Goal: Check status

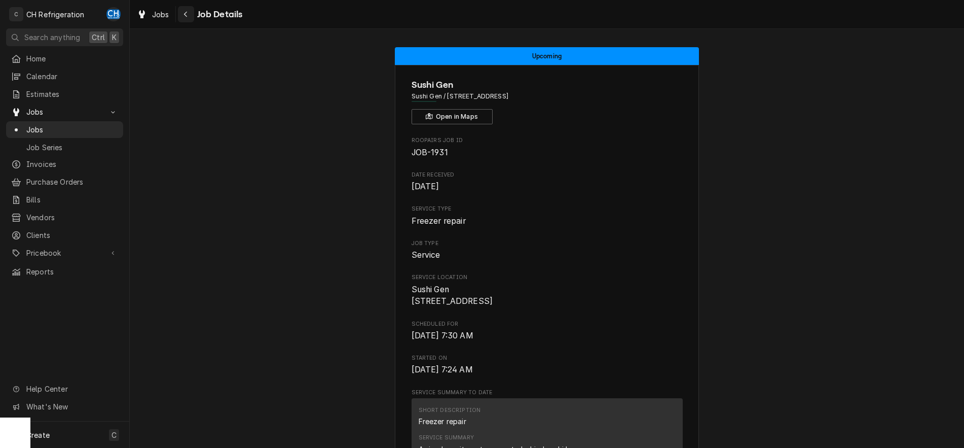
click at [191, 16] on div "Navigate back" at bounding box center [186, 14] width 10 height 10
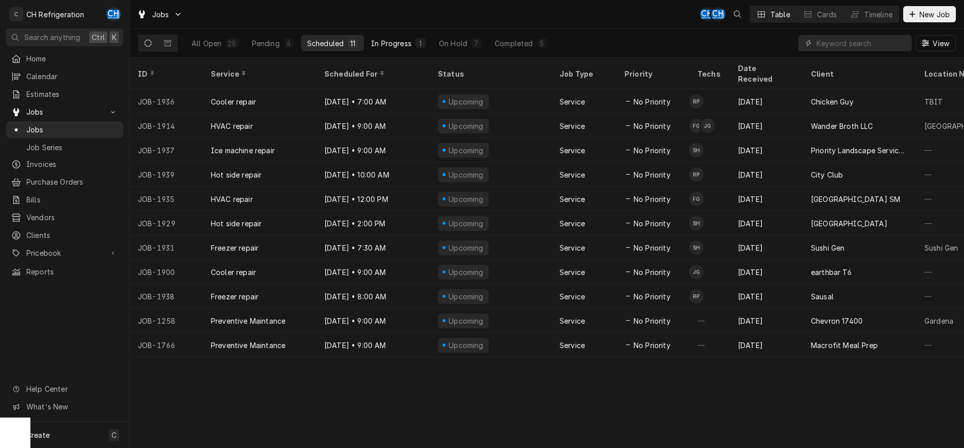
click at [385, 45] on div "In Progress" at bounding box center [391, 43] width 41 height 11
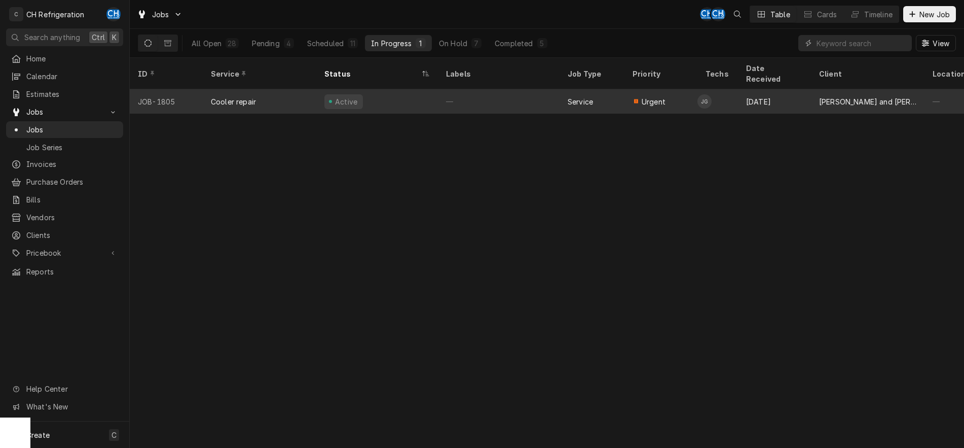
click at [527, 93] on div "—" at bounding box center [499, 101] width 122 height 24
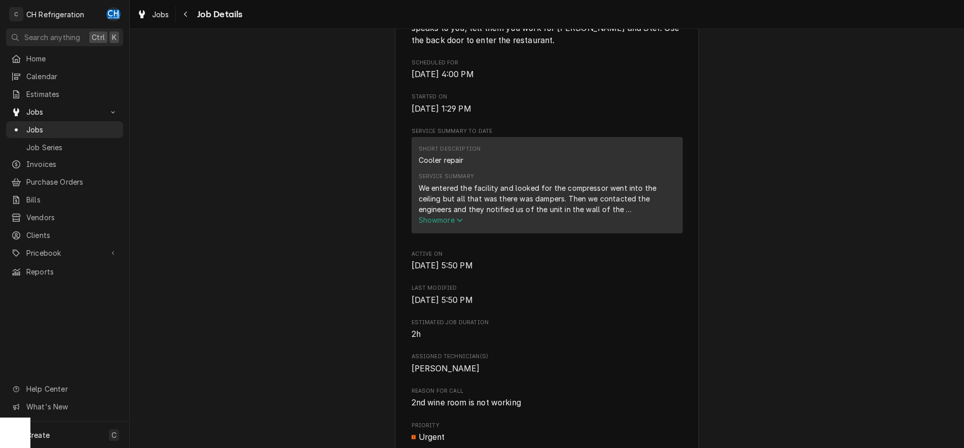
scroll to position [414, 0]
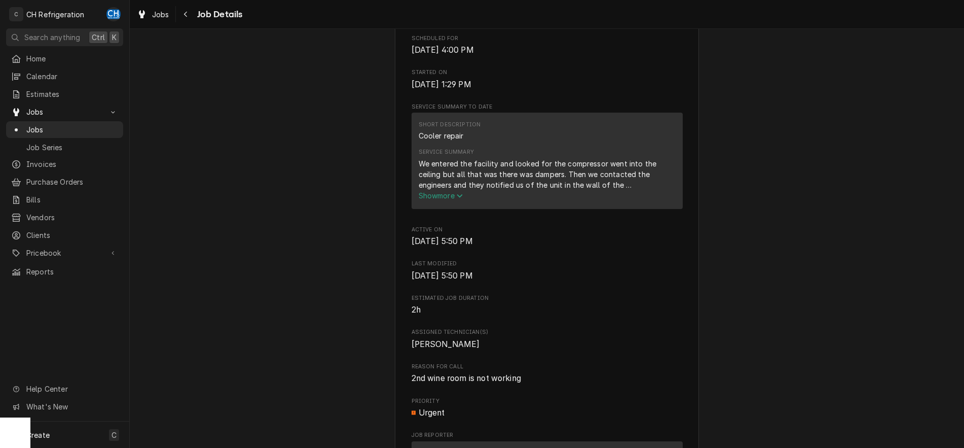
click at [458, 200] on span "Show more" at bounding box center [441, 195] width 45 height 9
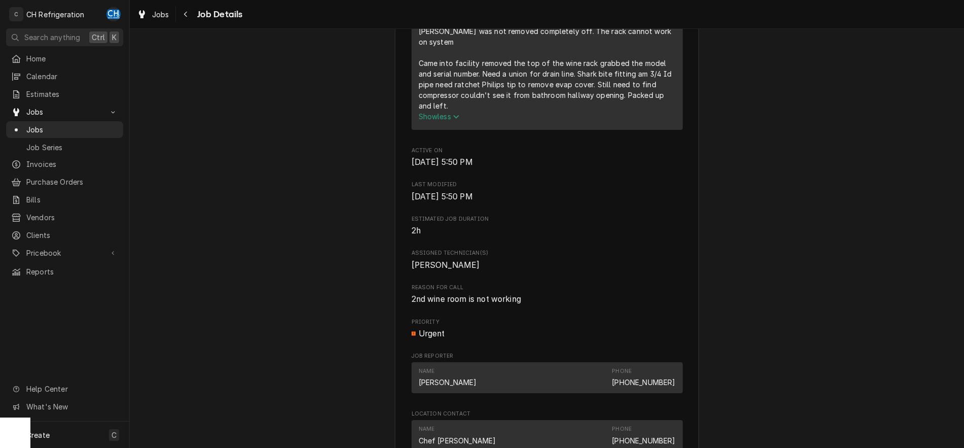
scroll to position [0, 0]
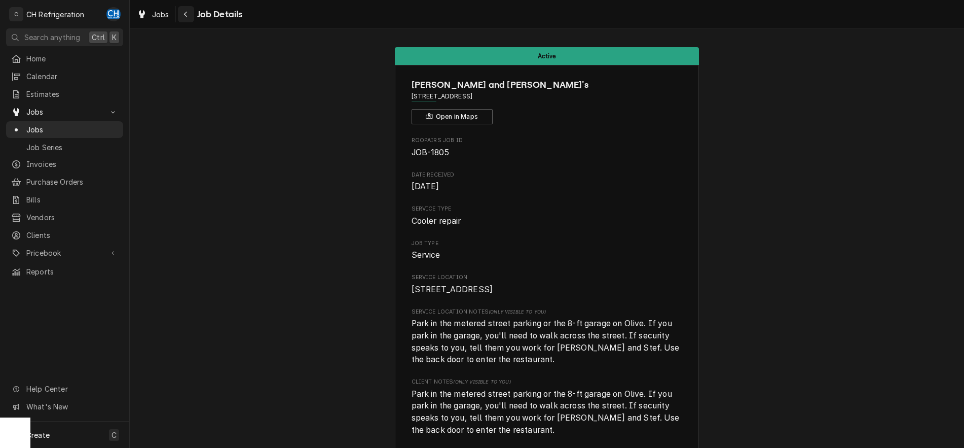
click at [189, 17] on div "Navigate back" at bounding box center [186, 14] width 10 height 10
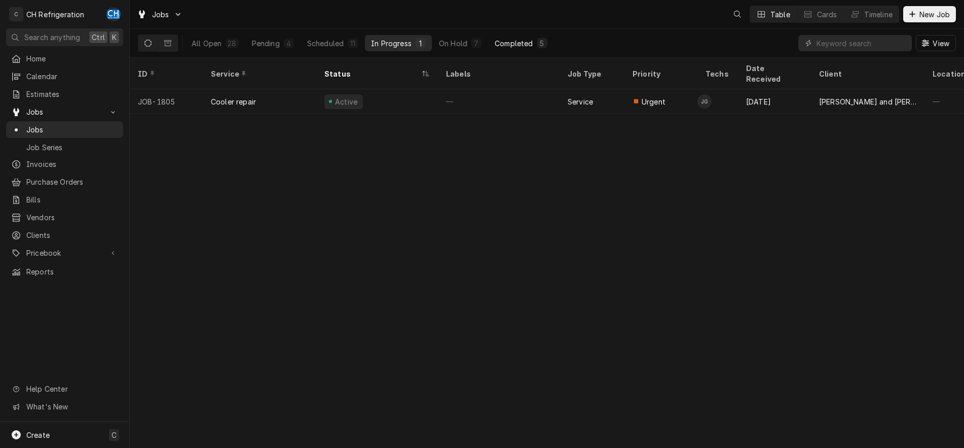
click at [523, 35] on button "Completed 5" at bounding box center [521, 43] width 64 height 16
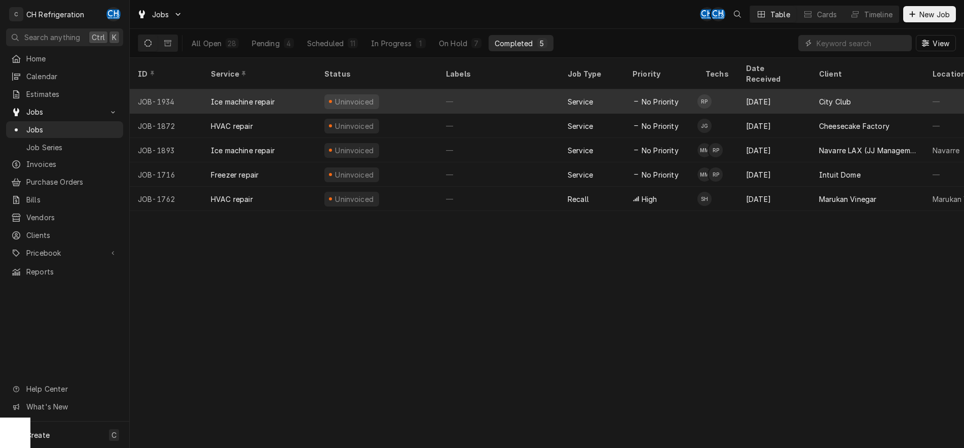
click at [519, 92] on div "—" at bounding box center [499, 101] width 122 height 24
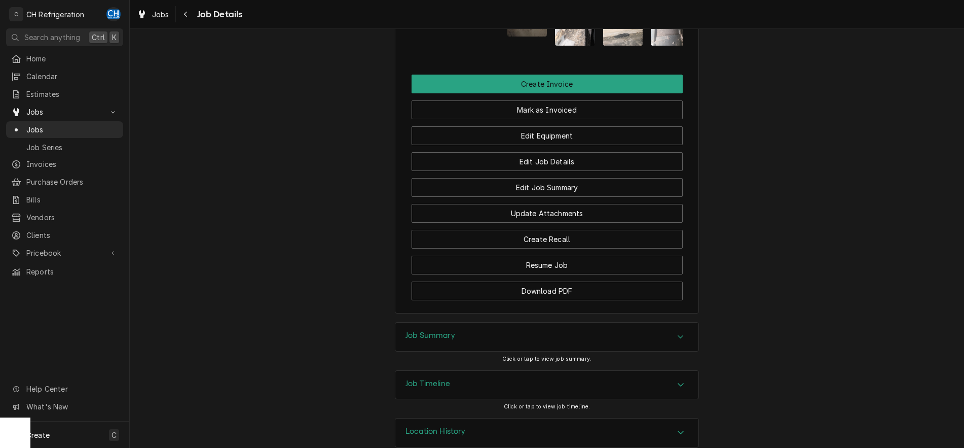
scroll to position [747, 0]
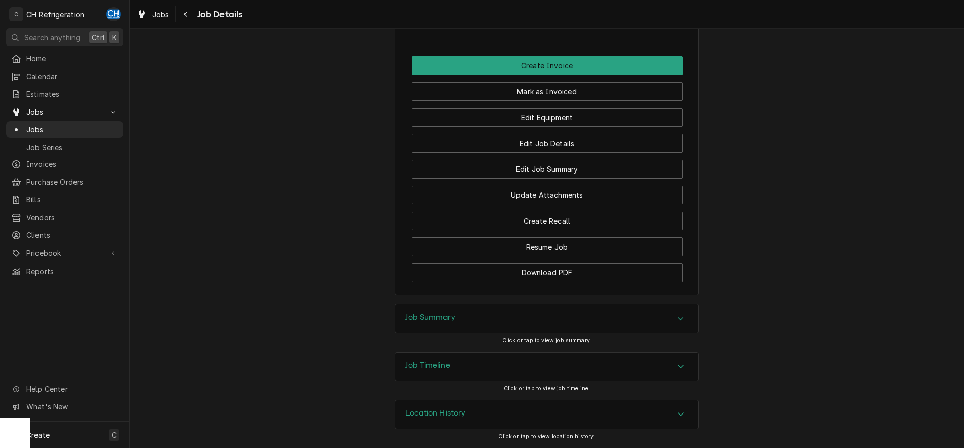
click at [677, 318] on div "Accordion Header" at bounding box center [680, 318] width 15 height 12
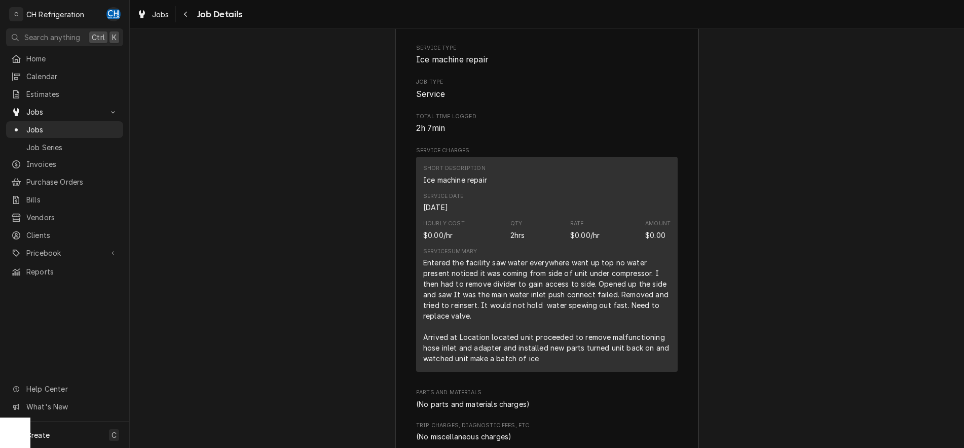
scroll to position [1340, 0]
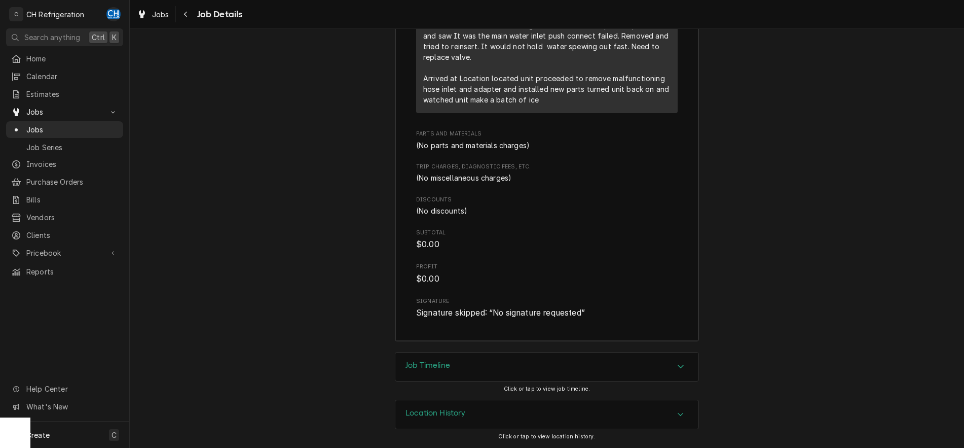
click at [667, 365] on div "Job Timeline" at bounding box center [546, 366] width 303 height 28
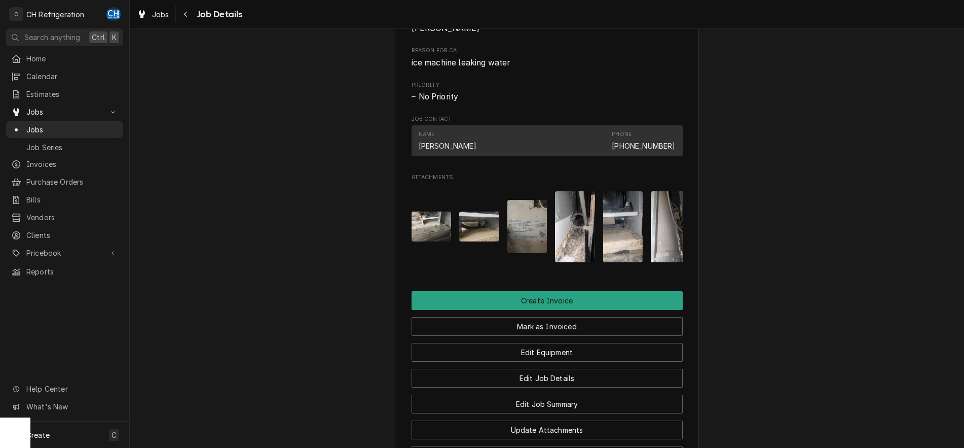
scroll to position [403, 0]
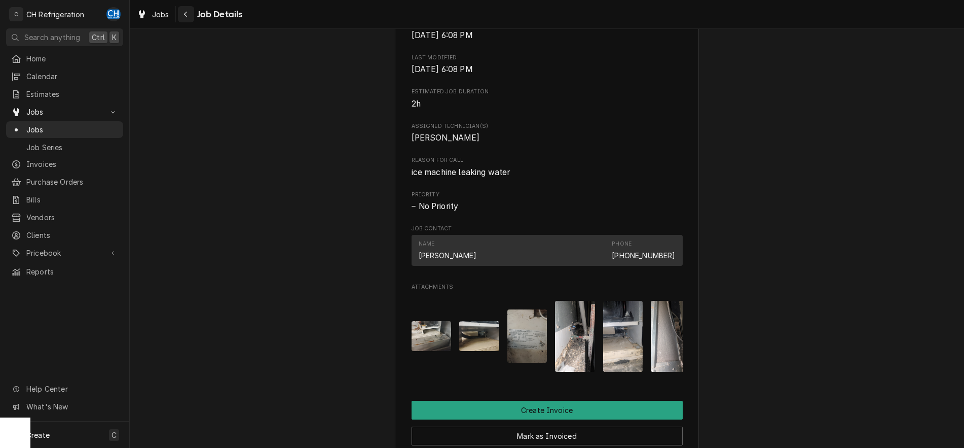
click at [180, 16] on button "Navigate back" at bounding box center [186, 14] width 16 height 16
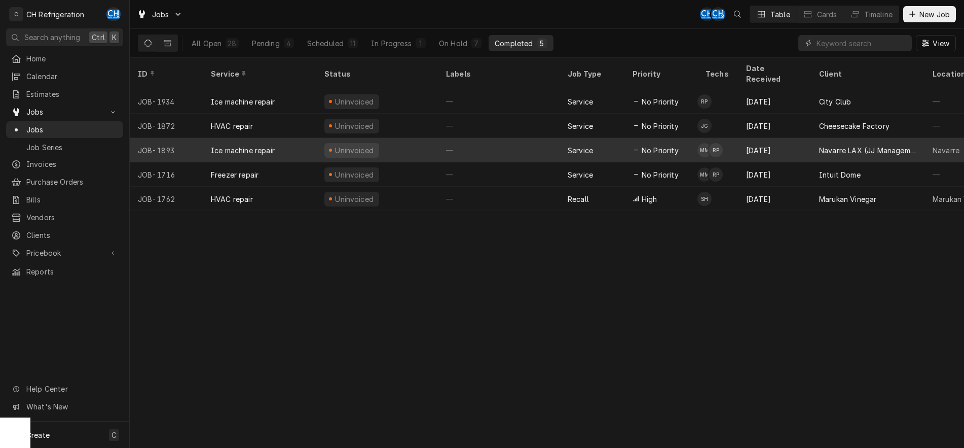
click at [540, 138] on div "—" at bounding box center [499, 150] width 122 height 24
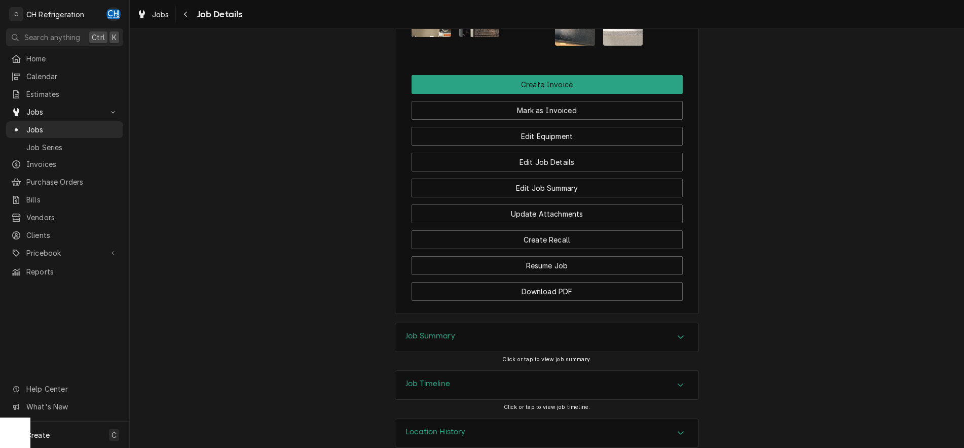
scroll to position [949, 0]
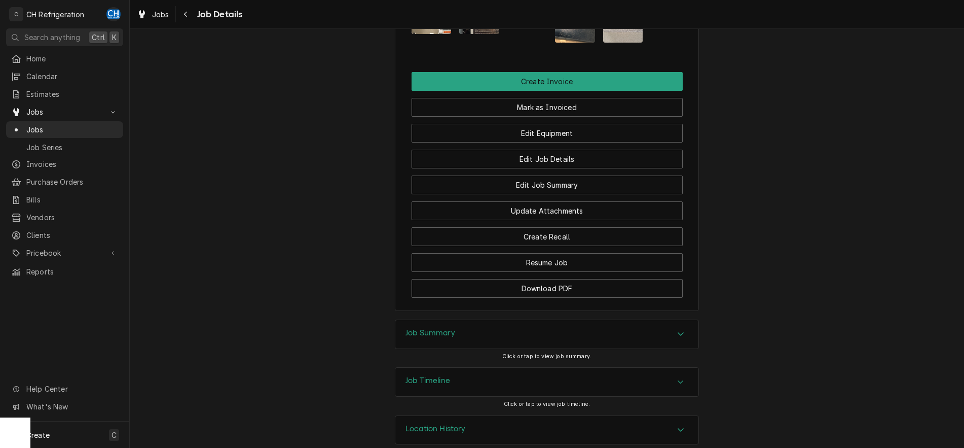
click at [675, 328] on div "Accordion Header" at bounding box center [680, 334] width 15 height 12
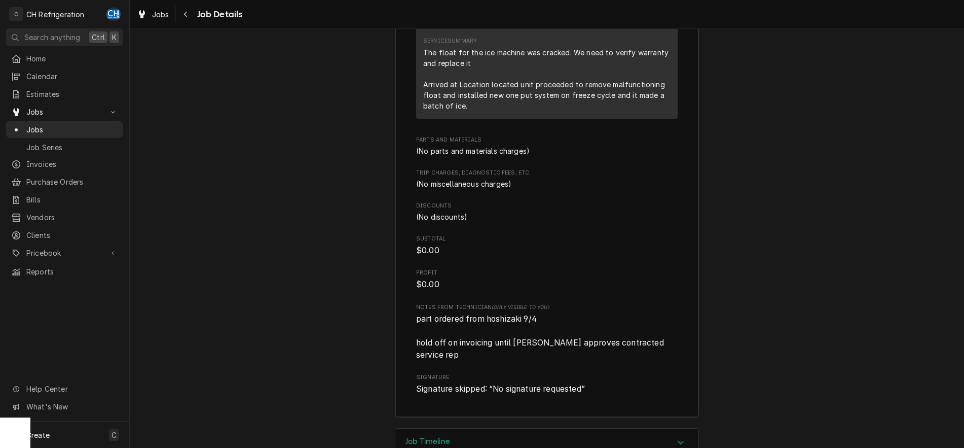
scroll to position [1518, 0]
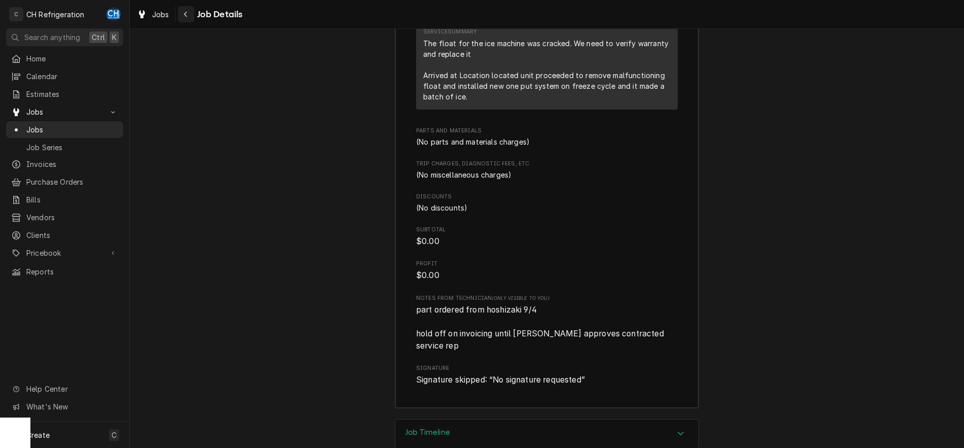
click at [189, 15] on div "Navigate back" at bounding box center [186, 14] width 10 height 10
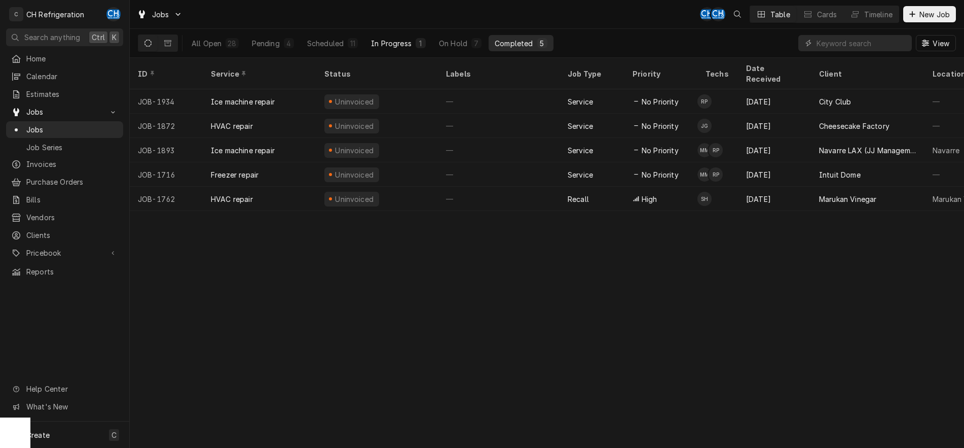
click at [394, 40] on div "In Progress" at bounding box center [391, 43] width 41 height 11
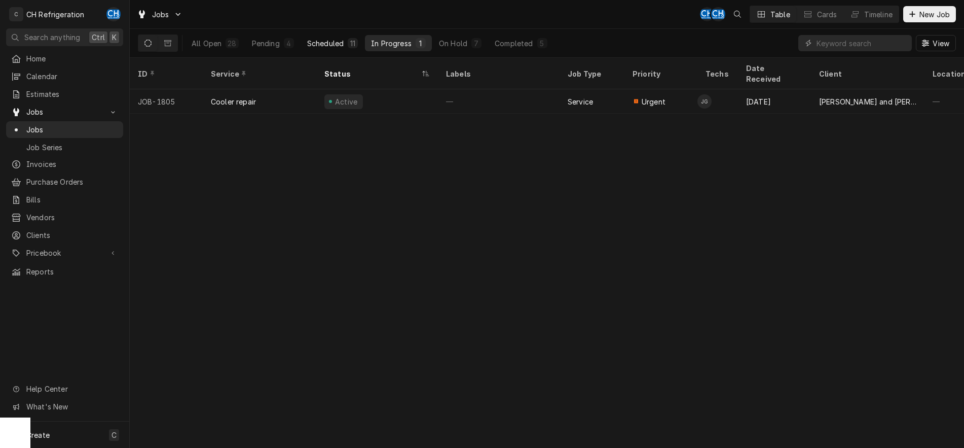
click at [338, 44] on div "Scheduled" at bounding box center [325, 43] width 36 height 11
